Goal: Navigation & Orientation: Find specific page/section

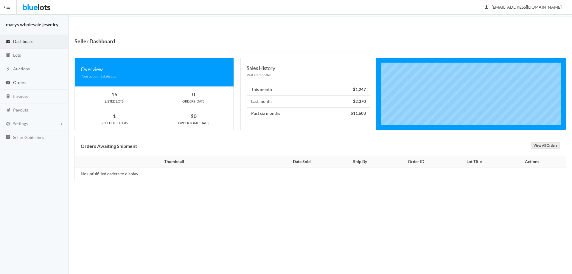
click at [23, 85] on link "Orders" at bounding box center [34, 83] width 69 height 14
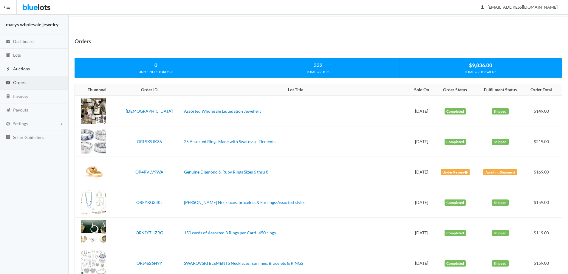
click at [26, 67] on span "Auctions" at bounding box center [21, 68] width 17 height 5
